Goal: Task Accomplishment & Management: Complete application form

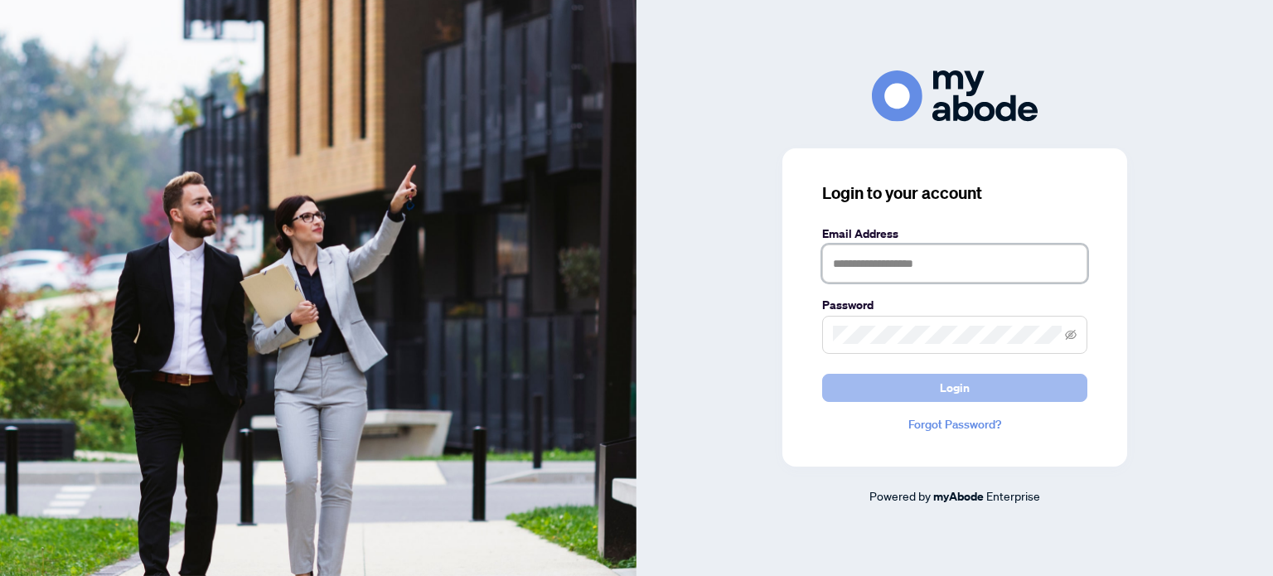
type input "**********"
click at [953, 388] on span "Login" at bounding box center [955, 388] width 30 height 27
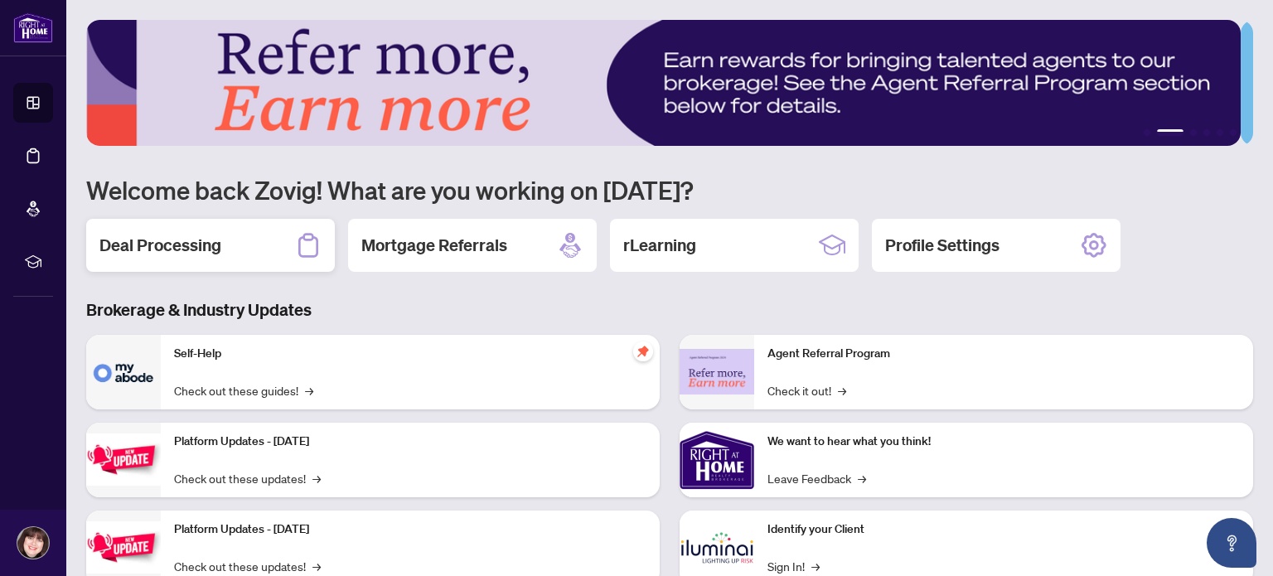
click at [239, 227] on div "Deal Processing" at bounding box center [210, 245] width 249 height 53
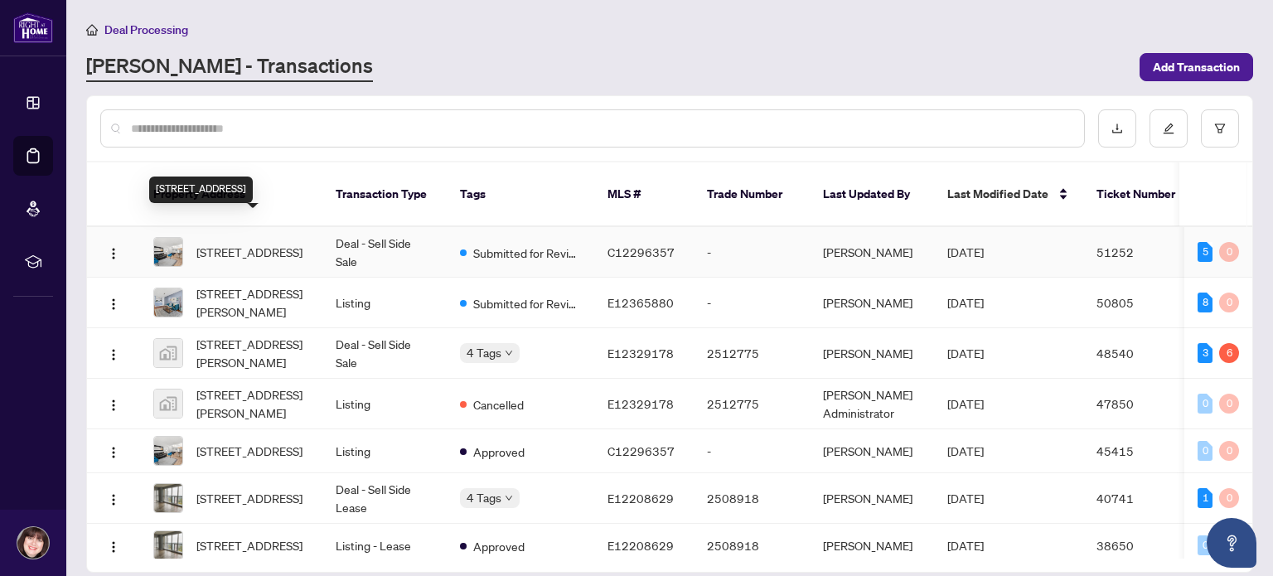
click at [274, 243] on span "113-1837 Eglinton Ave E #113, North York, Toronto, Ontario M4A 2Y4, Canada" at bounding box center [249, 252] width 106 height 18
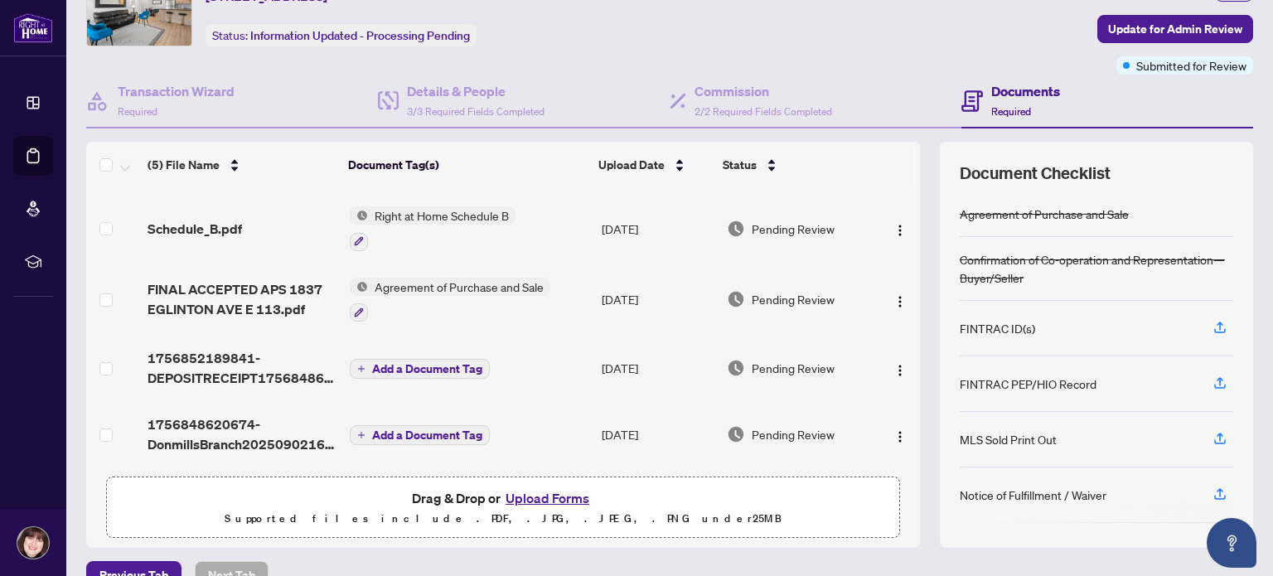
scroll to position [116, 0]
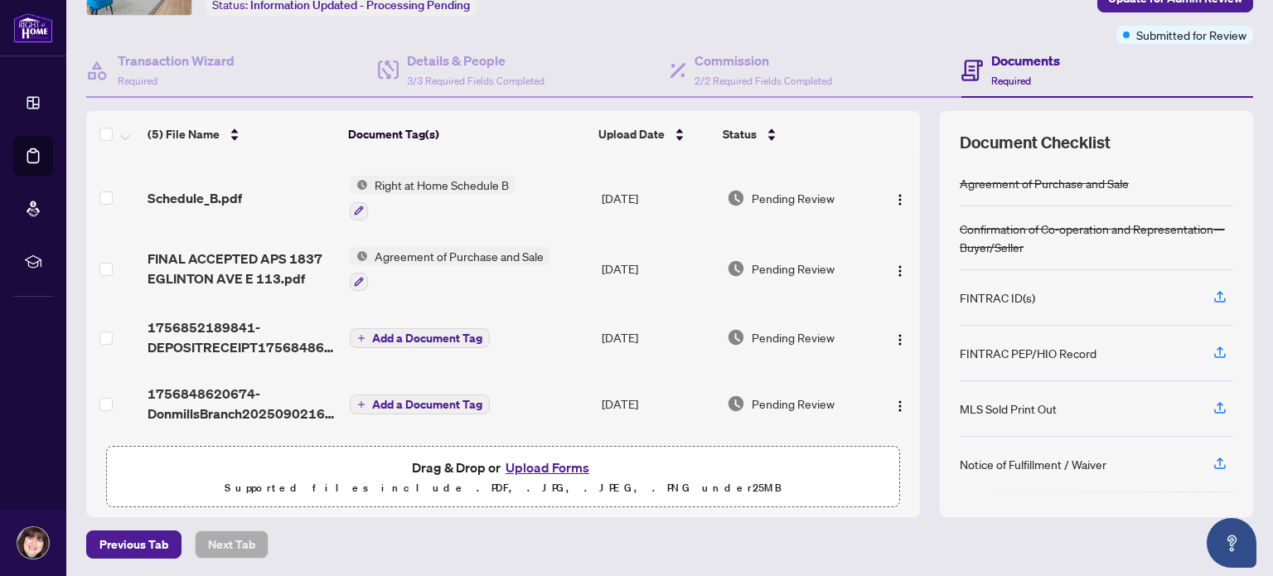
click at [555, 465] on button "Upload Forms" at bounding box center [548, 468] width 94 height 22
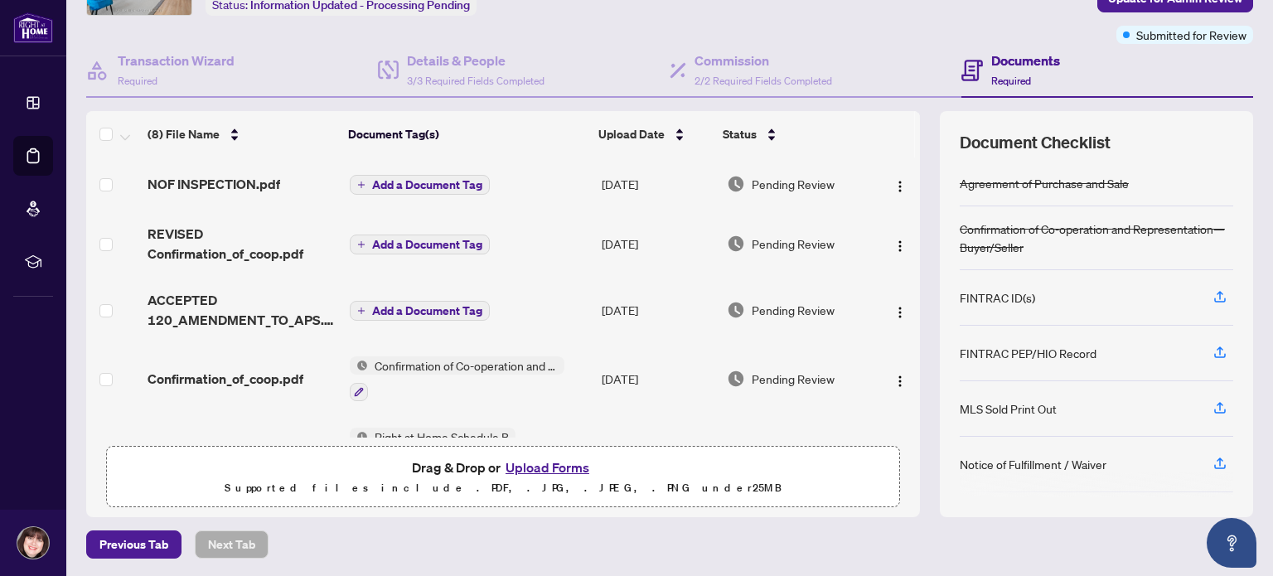
scroll to position [0, 0]
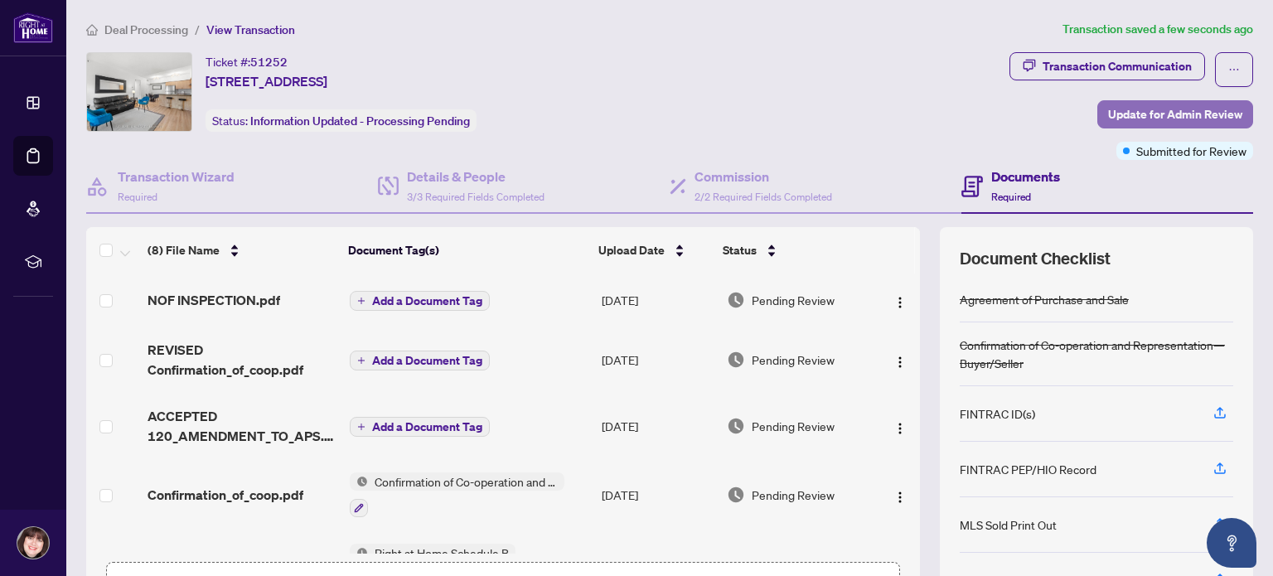
click at [1108, 111] on span "Update for Admin Review" at bounding box center [1175, 114] width 134 height 27
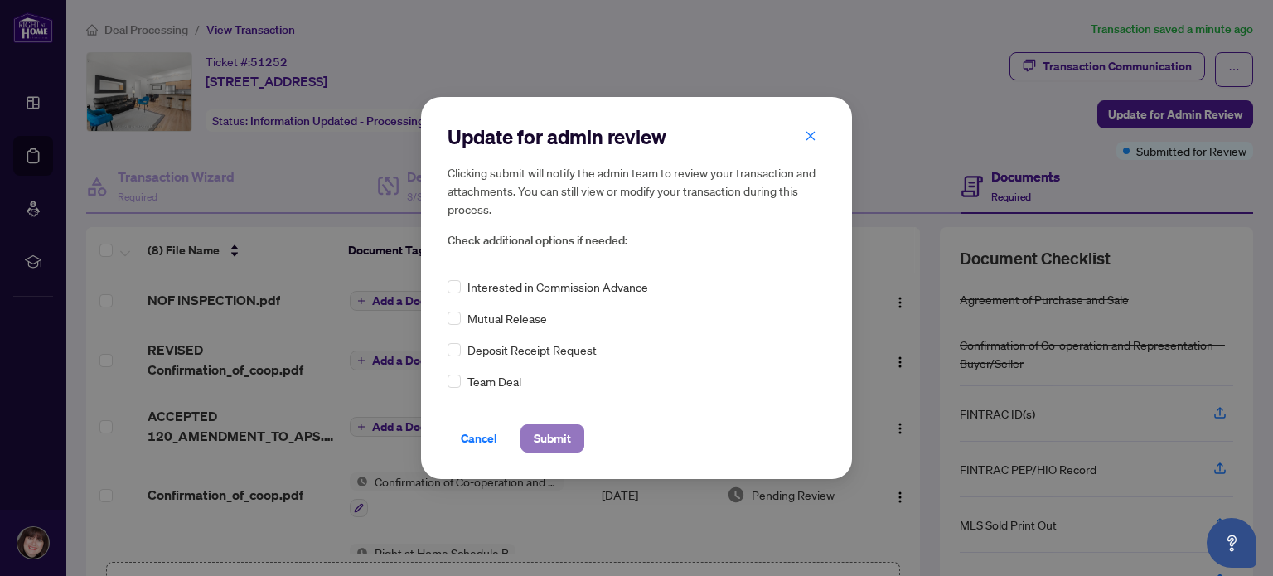
click at [559, 439] on span "Submit" at bounding box center [552, 438] width 37 height 27
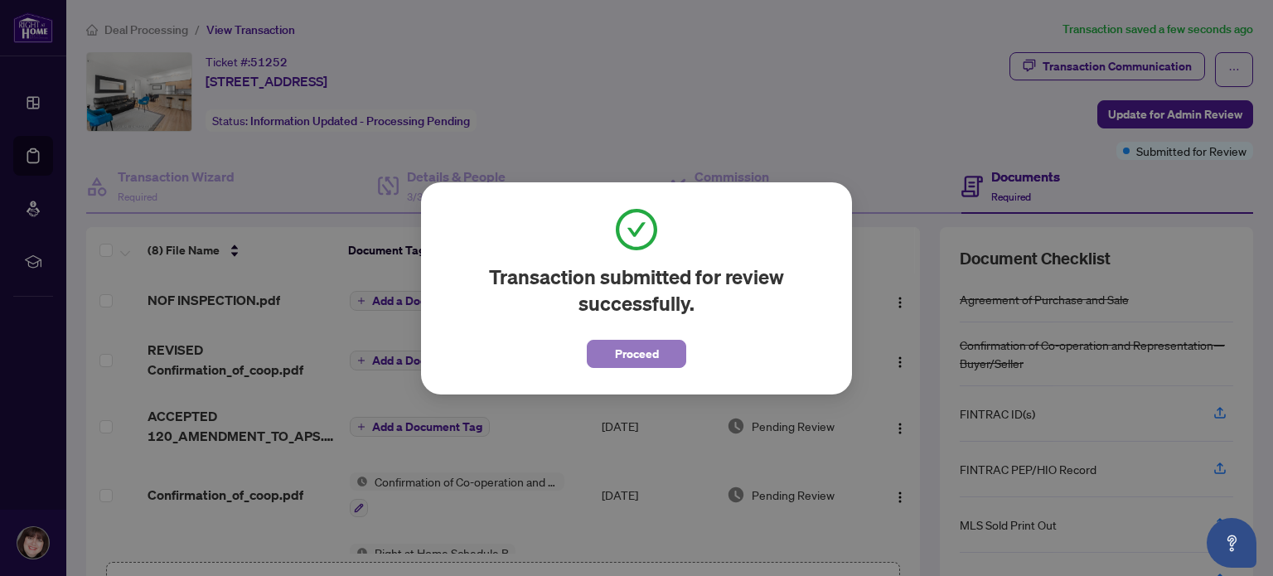
click at [649, 354] on span "Proceed" at bounding box center [637, 354] width 44 height 27
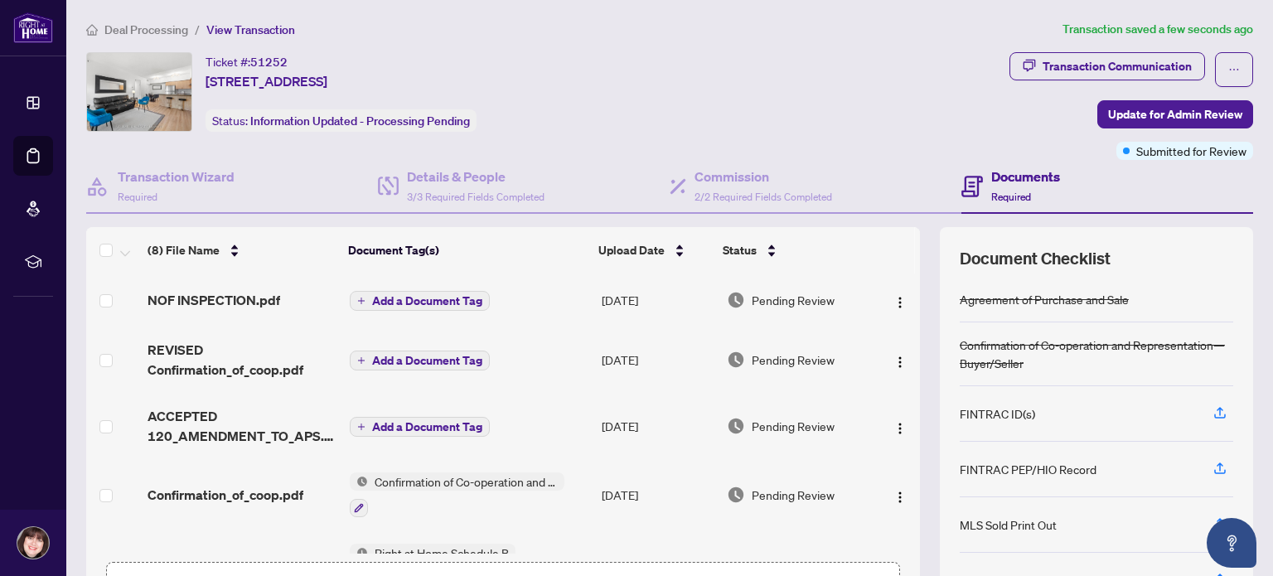
click at [649, 354] on td "Sep/05/2025" at bounding box center [657, 360] width 125 height 66
